Goal: Task Accomplishment & Management: Use online tool/utility

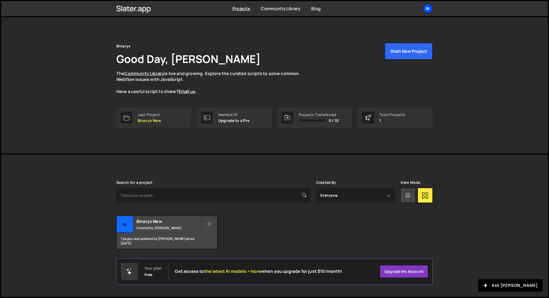
click at [428, 9] on div "Bi" at bounding box center [428, 9] width 10 height 10
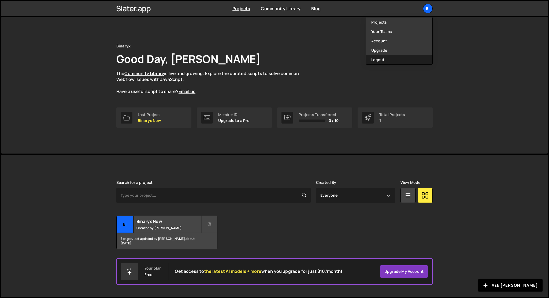
click at [386, 56] on button "Logout" at bounding box center [399, 59] width 66 height 9
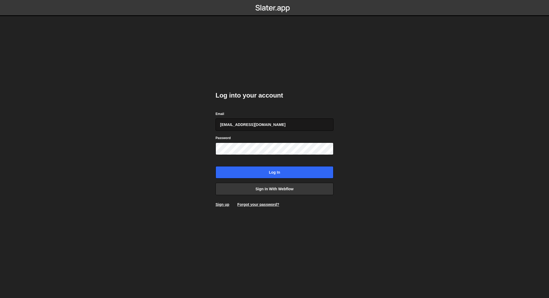
click at [296, 124] on input "[EMAIL_ADDRESS][DOMAIN_NAME]" at bounding box center [275, 124] width 118 height 12
type input "[EMAIL_ADDRESS][DOMAIN_NAME]"
click at [266, 171] on input "Log in" at bounding box center [275, 172] width 118 height 12
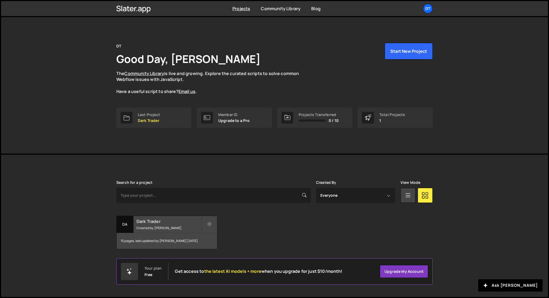
click at [166, 222] on h2 "Dark Trader" at bounding box center [168, 221] width 65 height 6
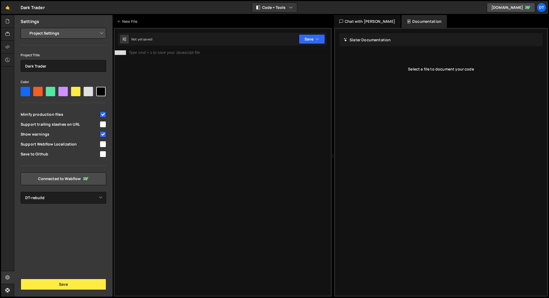
select select "67a7ee7e7f4eb83bcc7b0fa1"
click at [3, 34] on div at bounding box center [7, 34] width 13 height 13
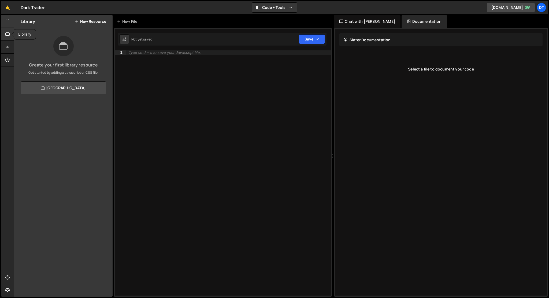
click at [6, 24] on icon at bounding box center [7, 21] width 4 height 6
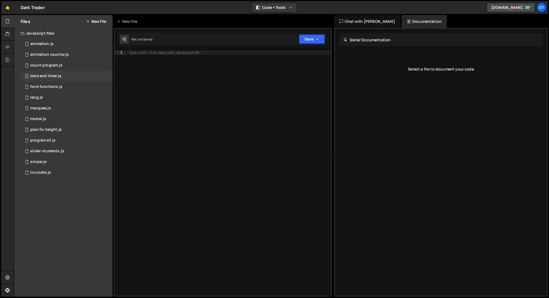
click at [46, 76] on div "date and timer.js" at bounding box center [45, 76] width 31 height 5
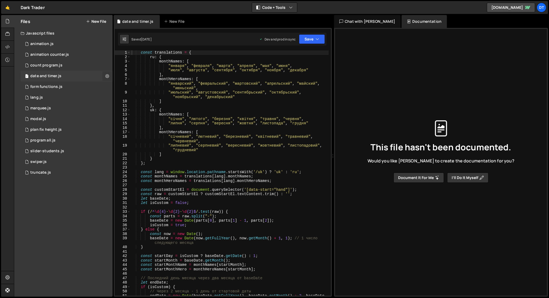
click at [107, 76] on icon at bounding box center [107, 75] width 4 height 5
type input "date and timer"
radio input "true"
checkbox input "true"
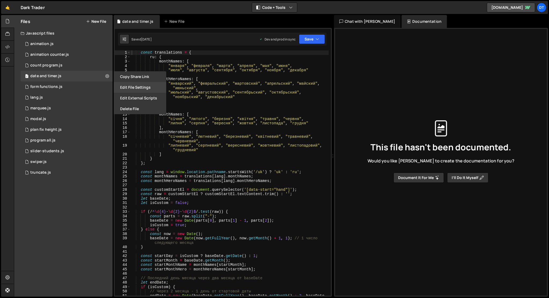
click at [123, 87] on button "Edit File Settings" at bounding box center [140, 87] width 53 height 11
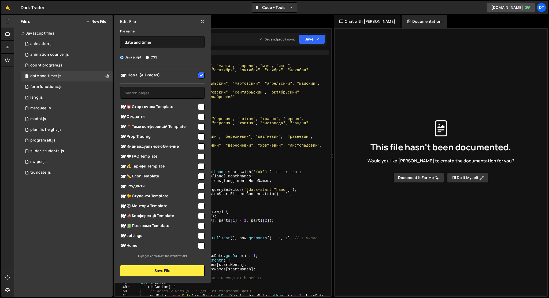
type textarea "monthNames: ["
click at [234, 114] on div "const translations = { ru : { monthNames : [ "января" , "февраля" , "марта" , "…" at bounding box center [230, 179] width 198 height 259
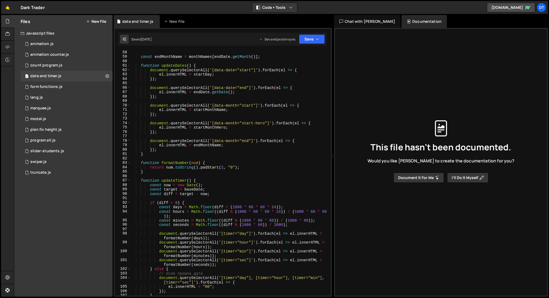
scroll to position [280, 0]
